Goal: Information Seeking & Learning: Learn about a topic

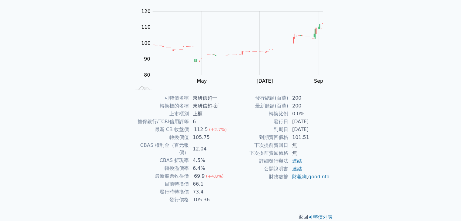
scroll to position [59, 0]
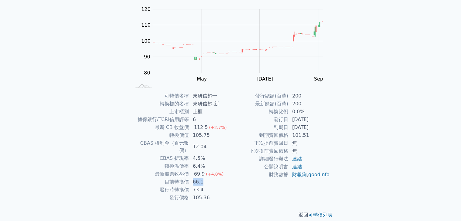
drag, startPoint x: 193, startPoint y: 175, endPoint x: 210, endPoint y: 175, distance: 17.0
click at [210, 178] on td "66.1" at bounding box center [210, 182] width 42 height 8
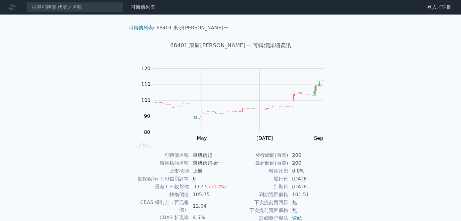
scroll to position [59, 0]
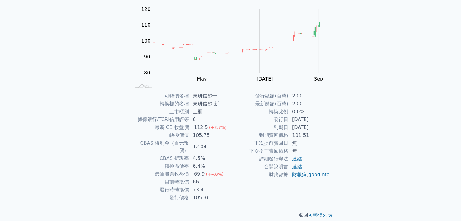
click at [386, 94] on div "可轉債列表 財務數據 可轉債列表 財務數據 登入／註冊 登入／註冊 可轉債列表 › 68401 東研[PERSON_NAME]一 68401 東研[PERSO…" at bounding box center [230, 85] width 461 height 288
click at [362, 108] on div "可轉債列表 財務數據 可轉債列表 財務數據 登入／註冊 登入／註冊 可轉債列表 › 68401 東研[PERSON_NAME]一 68401 東研[PERSO…" at bounding box center [230, 85] width 461 height 288
